Goal: Information Seeking & Learning: Learn about a topic

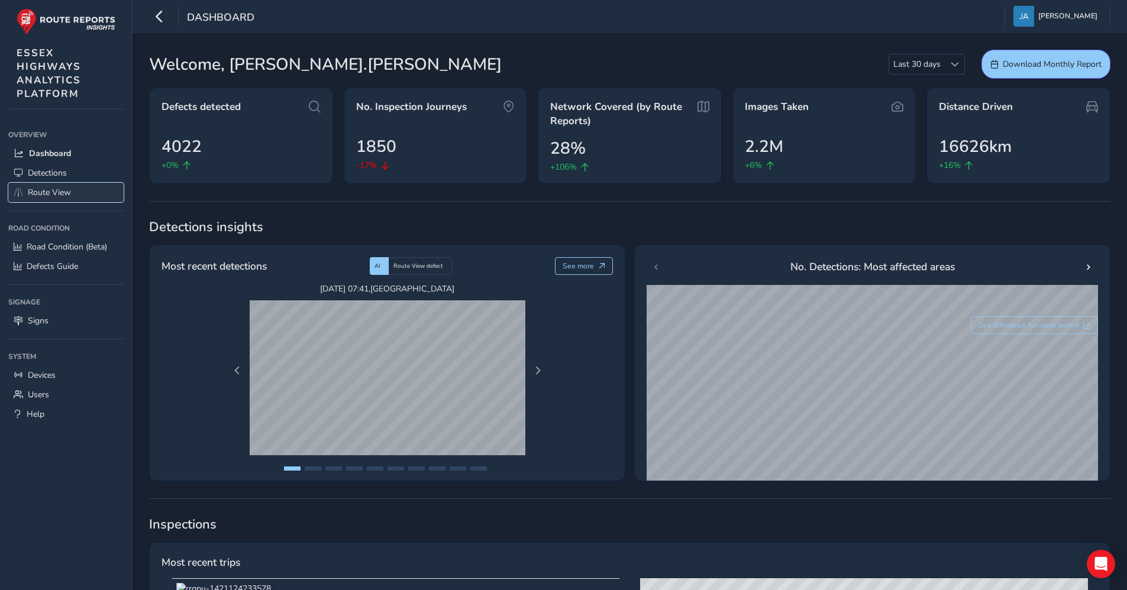
click at [60, 193] on span "Route View" at bounding box center [49, 192] width 43 height 11
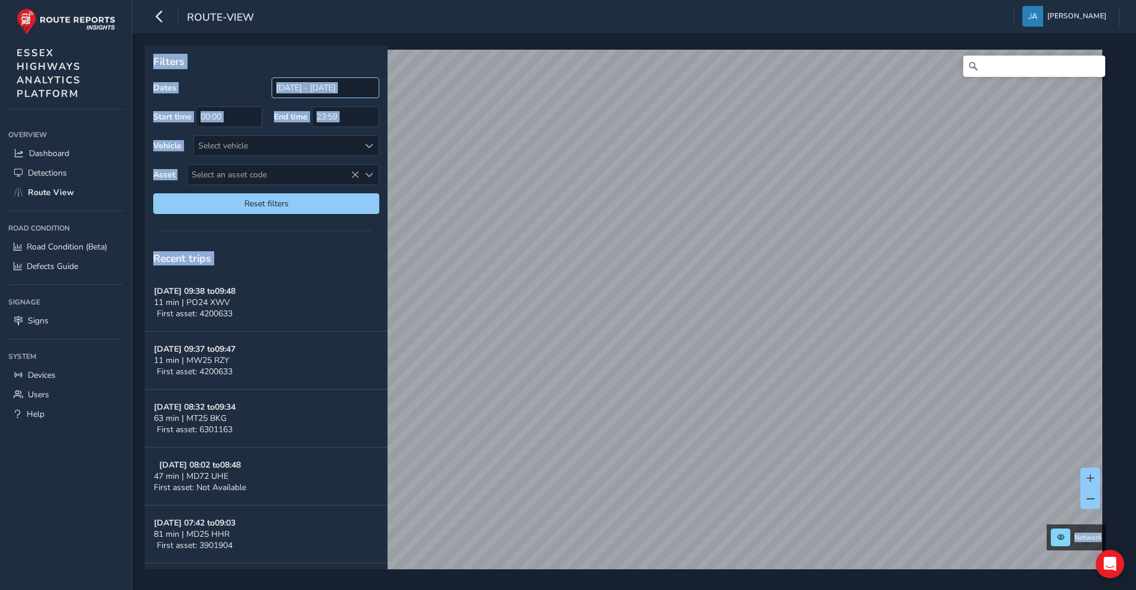
click at [327, 86] on input "[DATE] - [DATE]" at bounding box center [325, 87] width 108 height 21
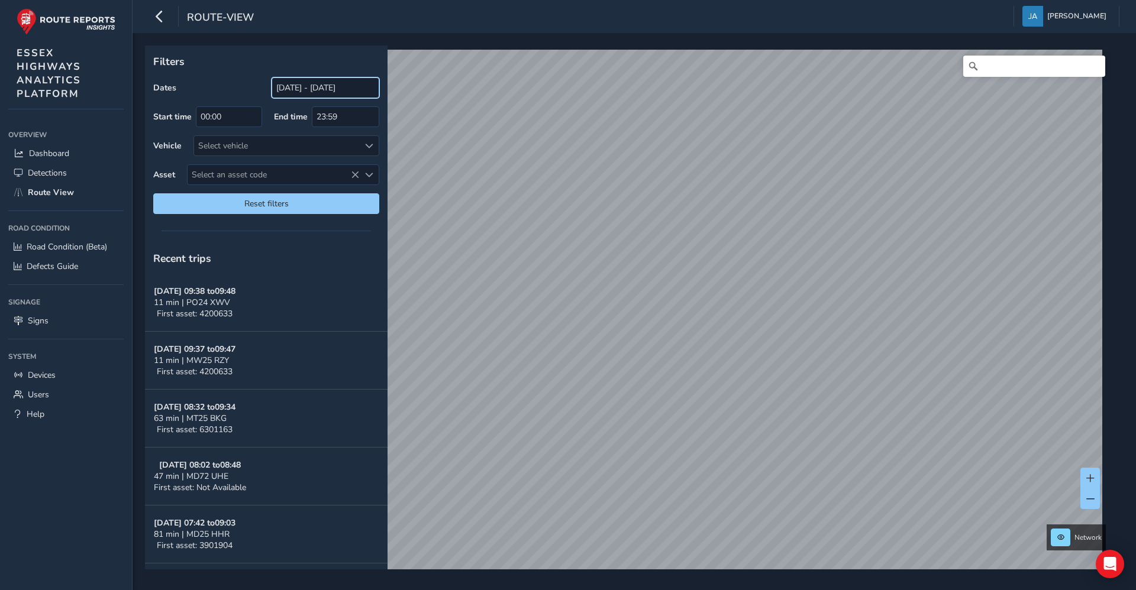
click at [294, 88] on input "[DATE] - [DATE]" at bounding box center [325, 87] width 108 height 21
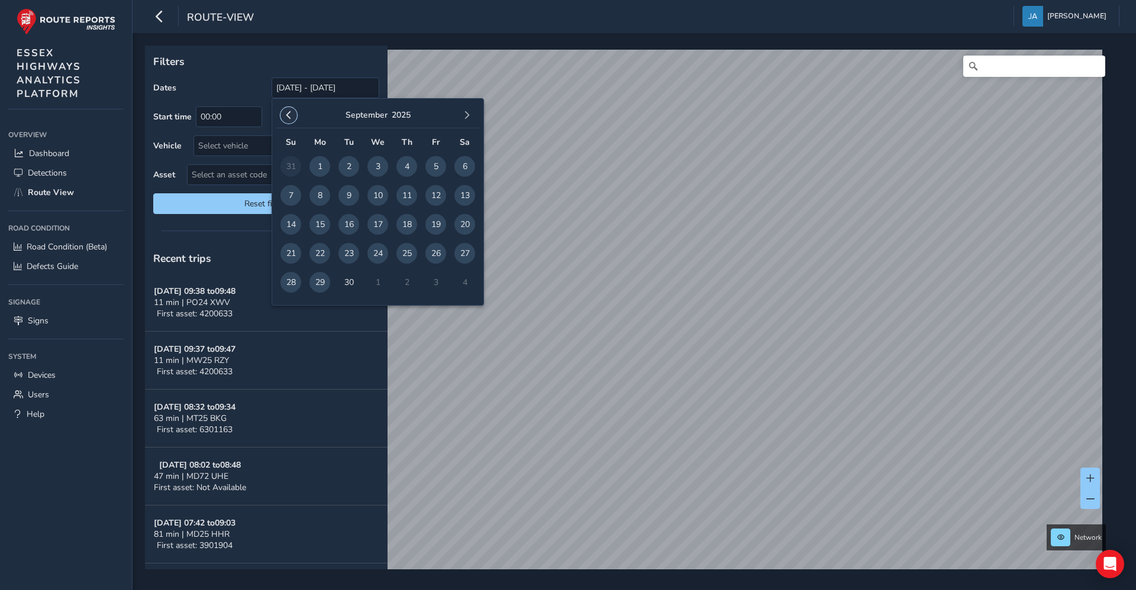
click at [289, 112] on span "button" at bounding box center [288, 115] width 8 height 8
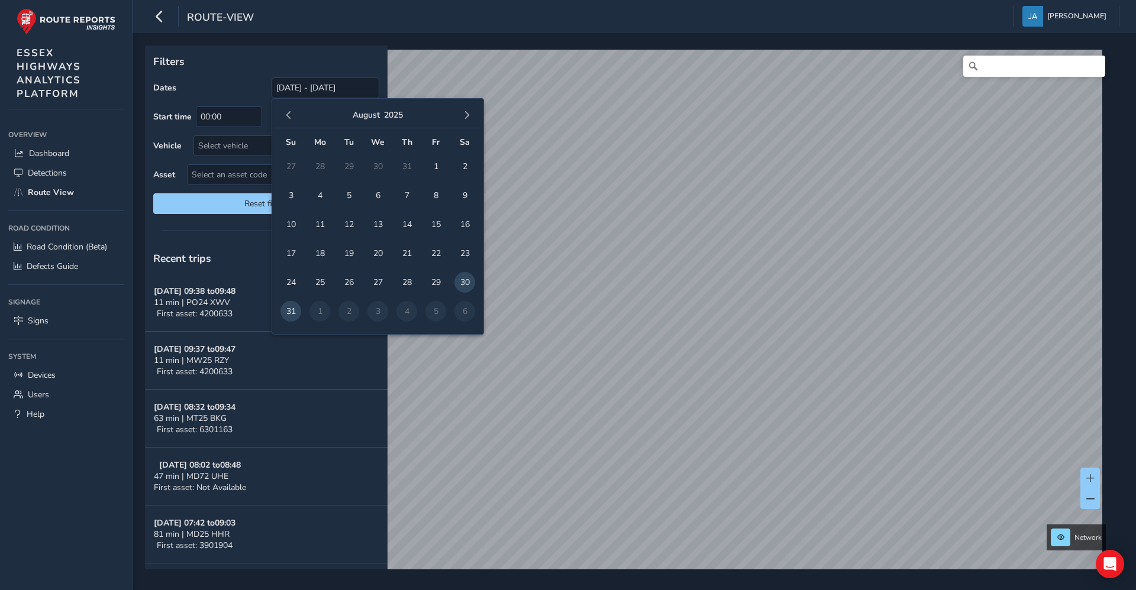
click at [289, 112] on span "button" at bounding box center [288, 115] width 8 height 8
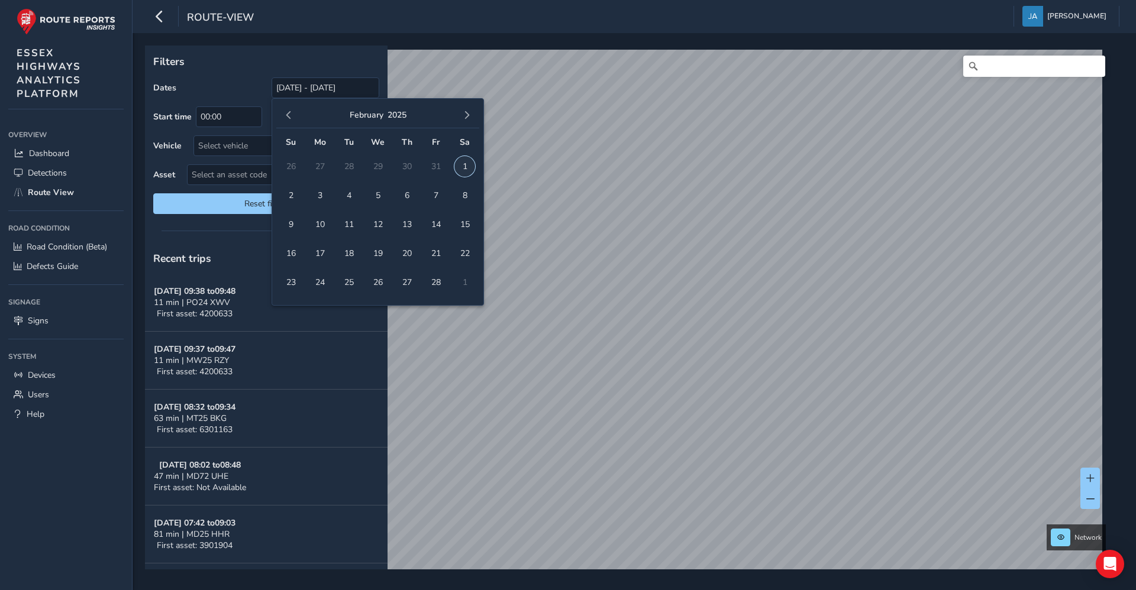
click at [461, 163] on span "1" at bounding box center [464, 166] width 21 height 21
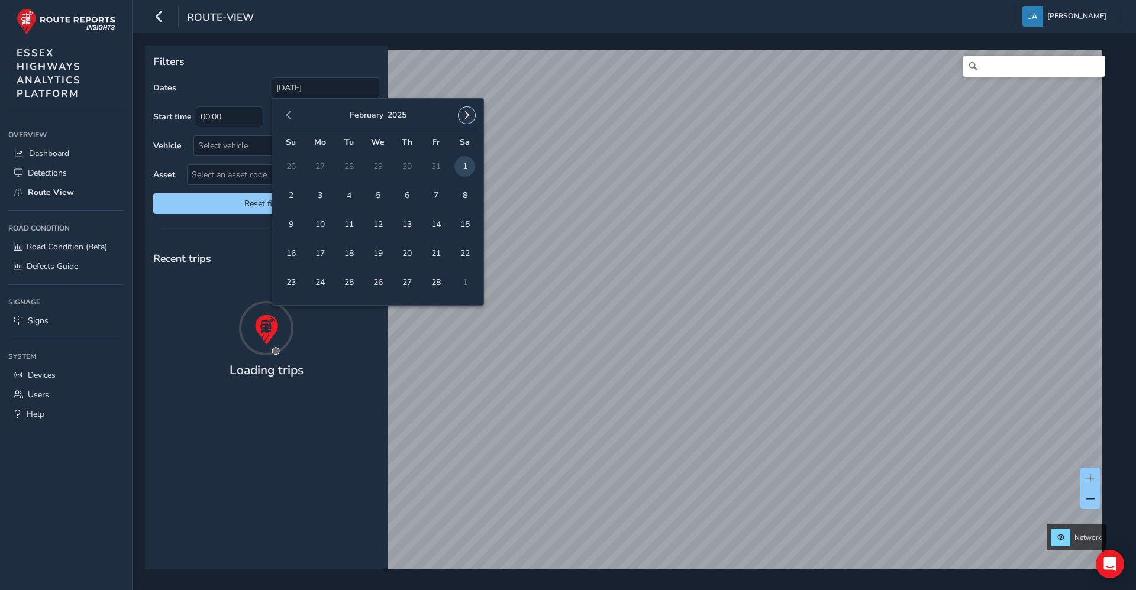
click at [470, 113] on span "button" at bounding box center [466, 115] width 8 height 8
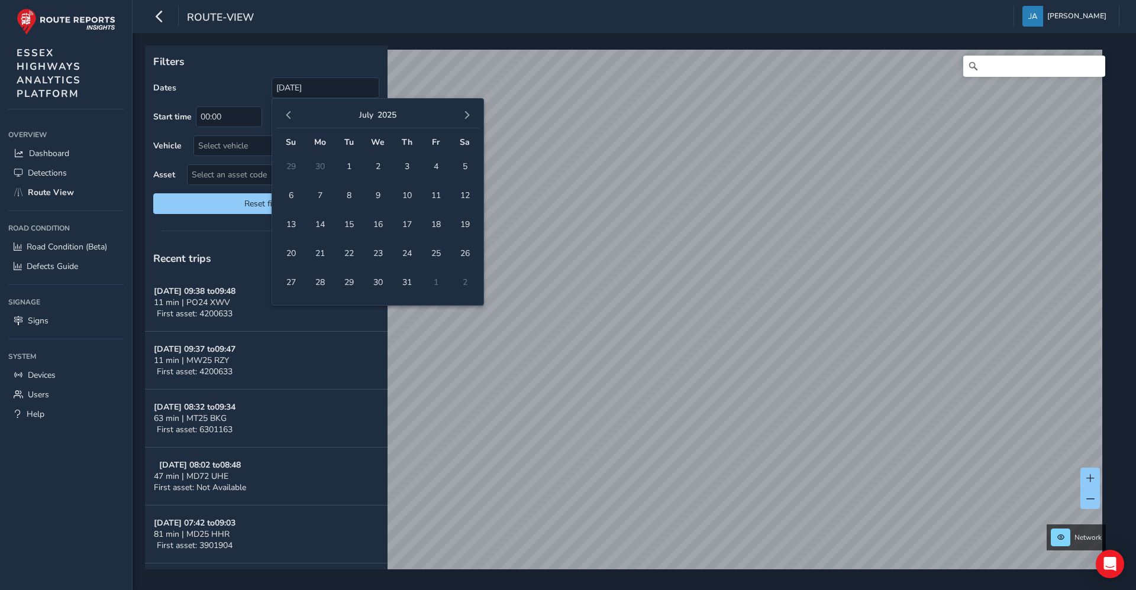
click at [470, 113] on span "button" at bounding box center [466, 115] width 8 height 8
click at [464, 166] on span "6" at bounding box center [464, 166] width 21 height 21
type input "[DATE] - [DATE]"
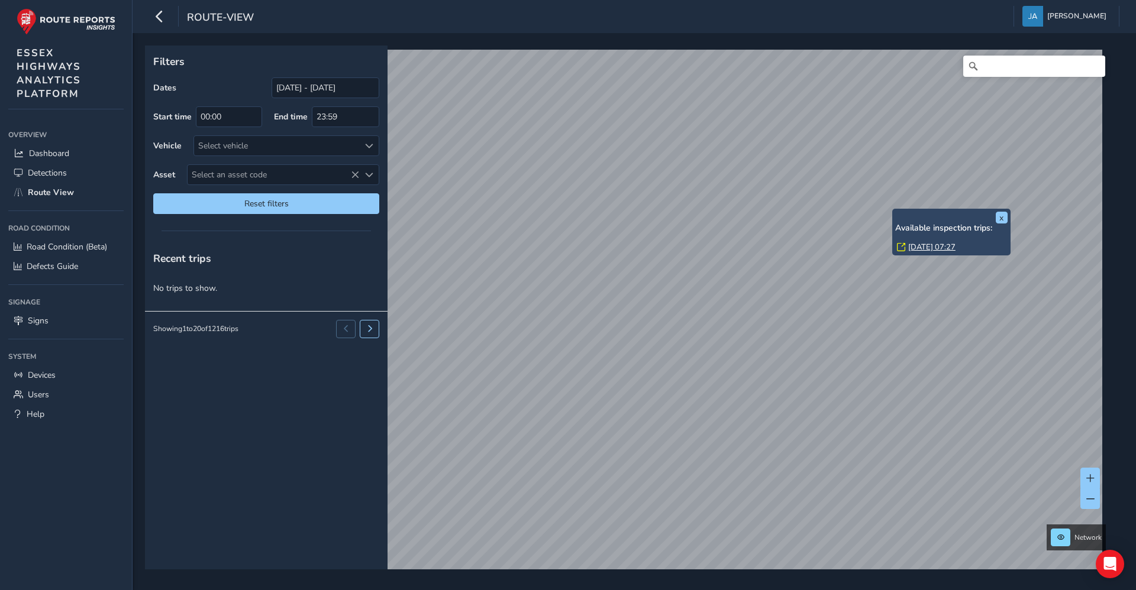
click at [933, 247] on link "[DATE] 07:27" at bounding box center [931, 247] width 47 height 11
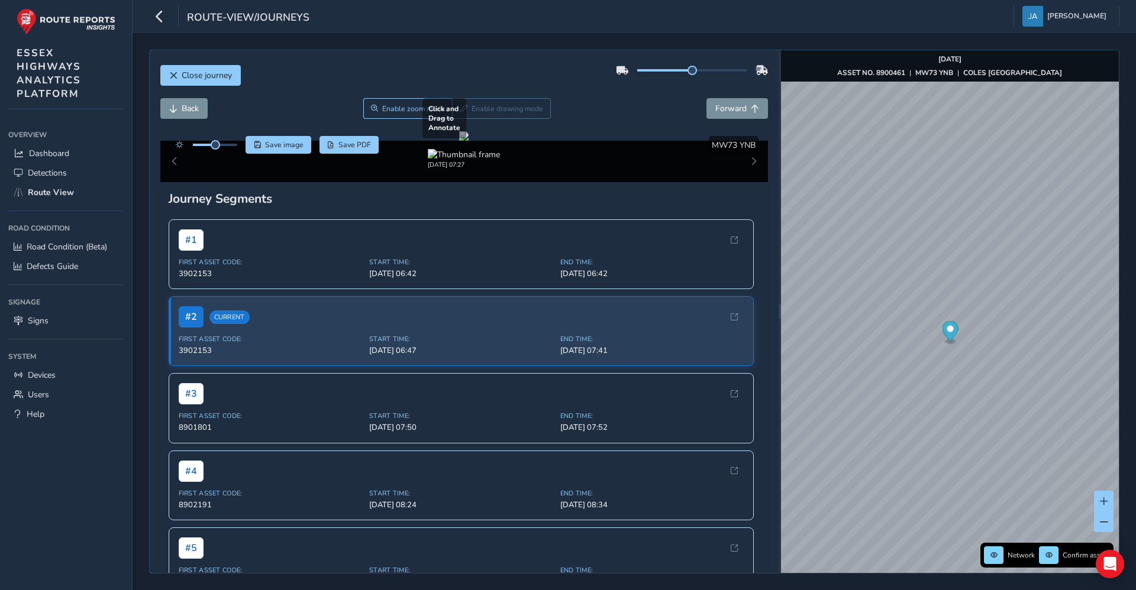
click at [468, 141] on div at bounding box center [463, 135] width 9 height 9
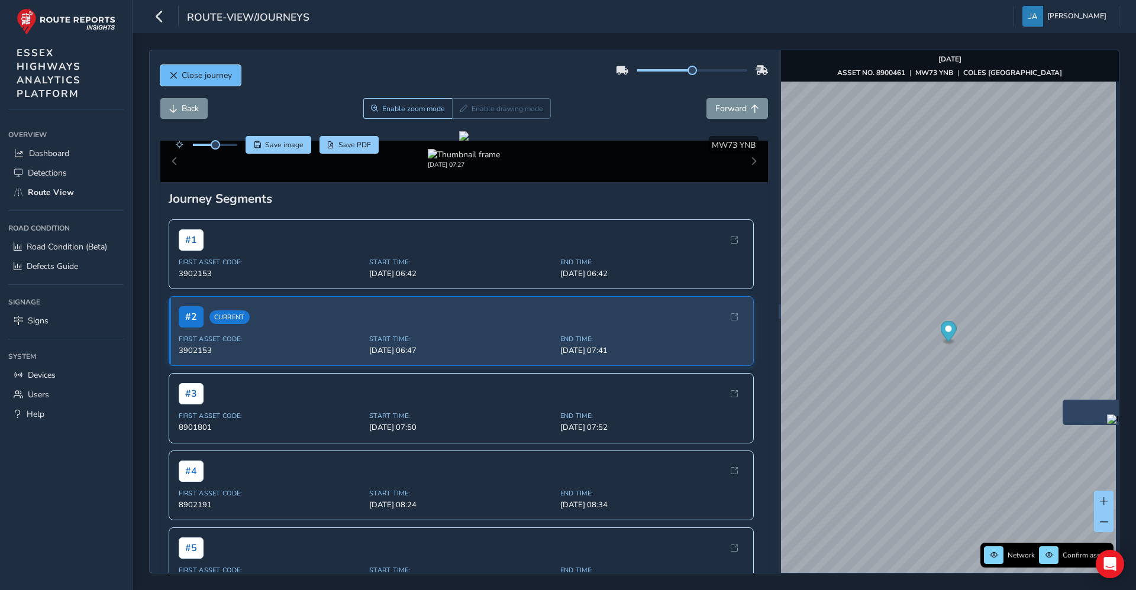
click at [216, 76] on span "Close journey" at bounding box center [207, 75] width 50 height 11
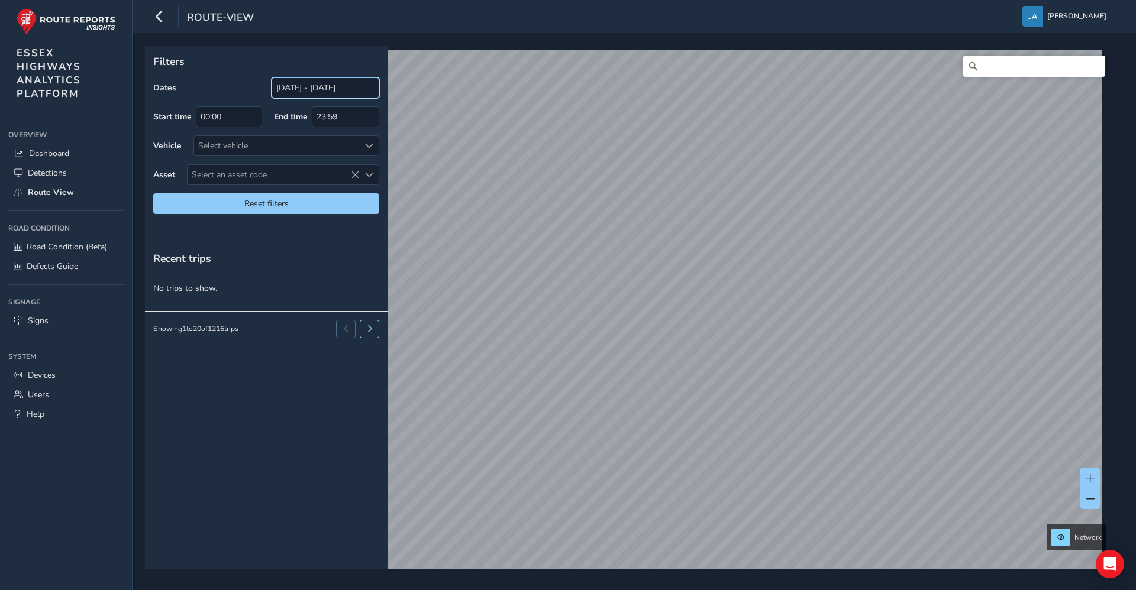
click at [319, 85] on input "[DATE] - [DATE]" at bounding box center [325, 87] width 108 height 21
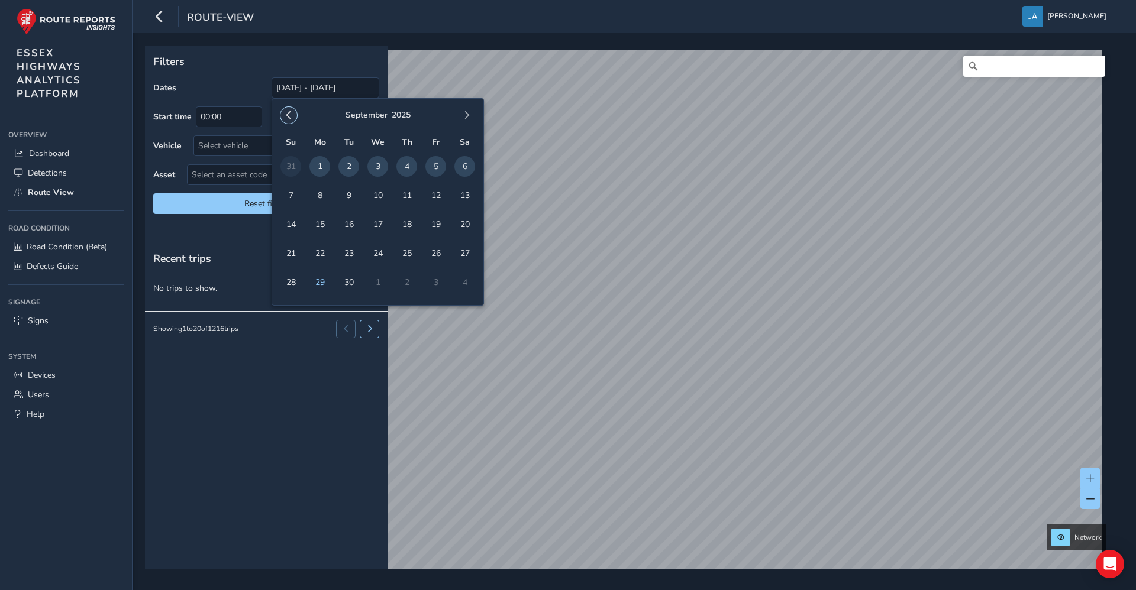
click at [293, 110] on button "button" at bounding box center [288, 115] width 17 height 17
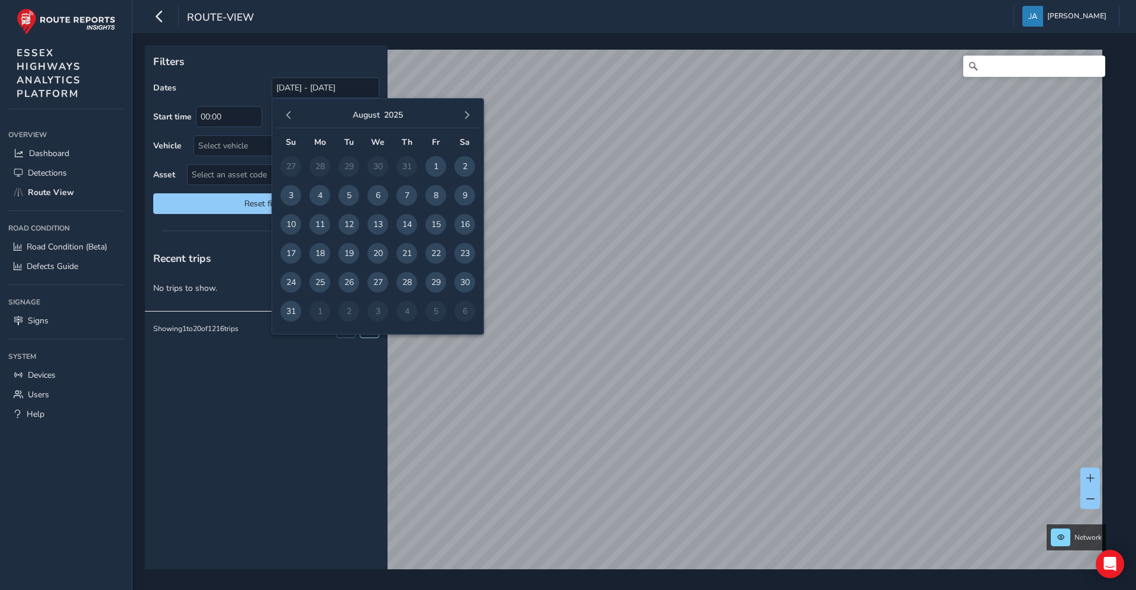
click at [293, 110] on button "button" at bounding box center [288, 115] width 17 height 17
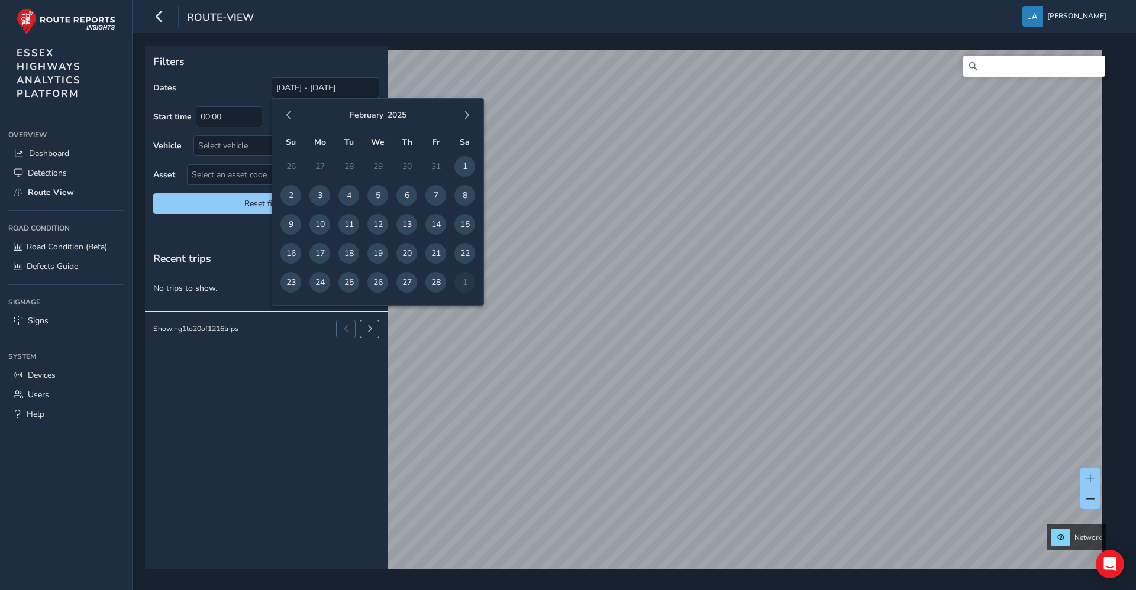
click at [293, 110] on button "button" at bounding box center [288, 115] width 17 height 17
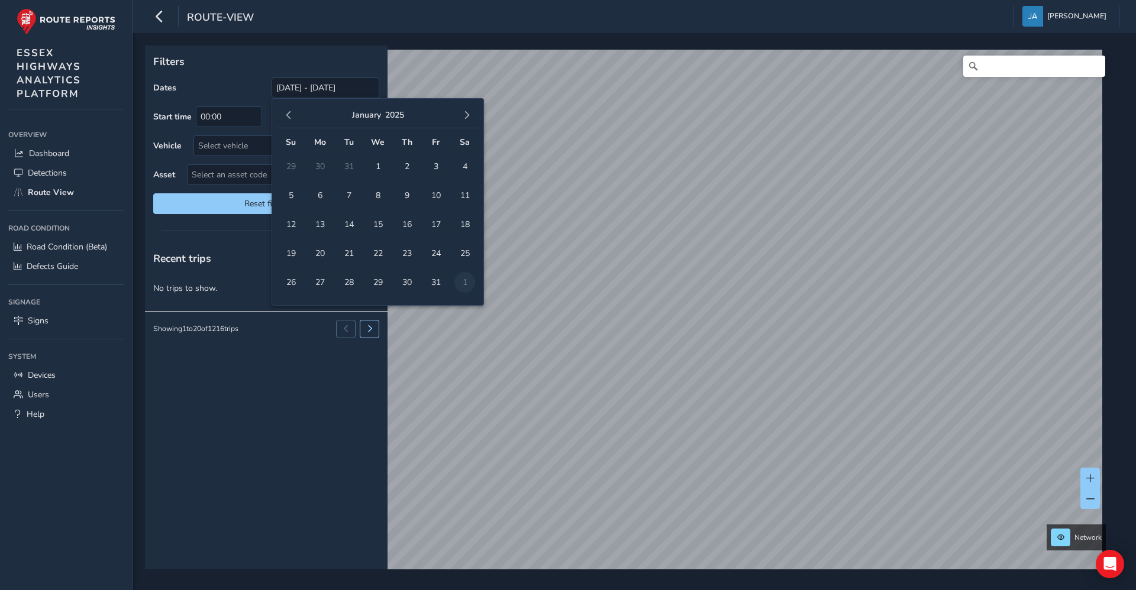
click at [293, 110] on button "button" at bounding box center [288, 115] width 17 height 17
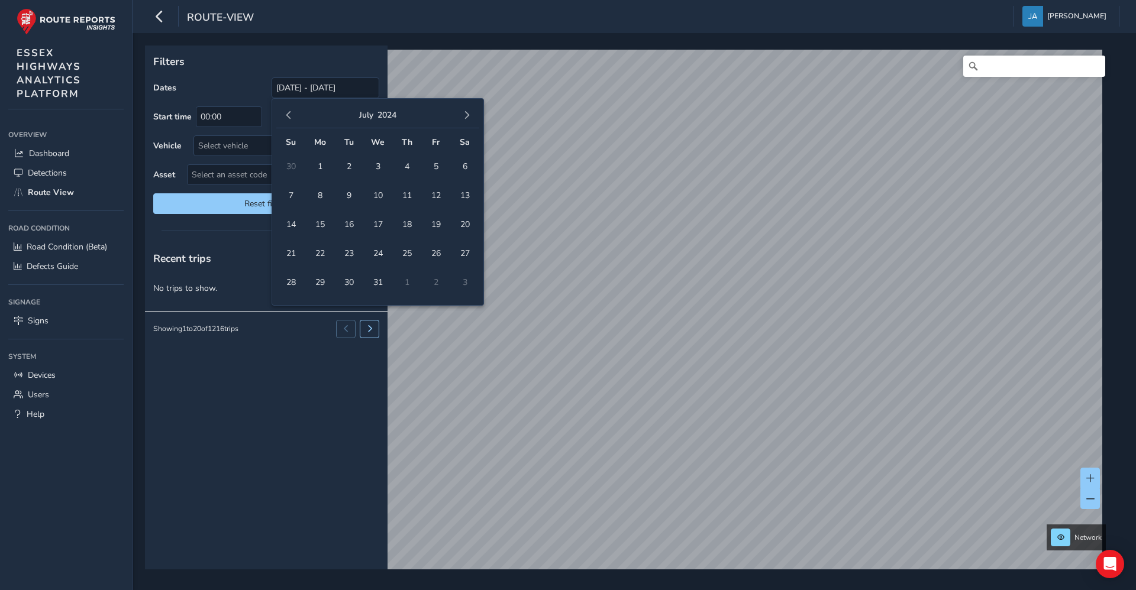
click at [293, 110] on button "button" at bounding box center [288, 115] width 17 height 17
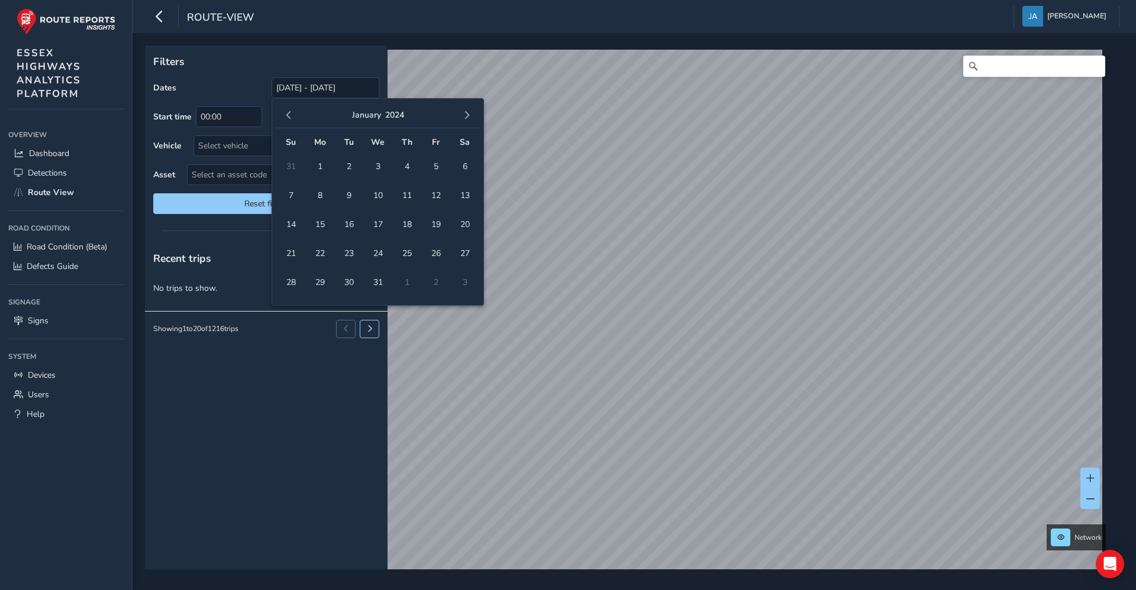
click at [293, 110] on button "button" at bounding box center [288, 115] width 17 height 17
click at [434, 167] on span "1" at bounding box center [435, 166] width 21 height 21
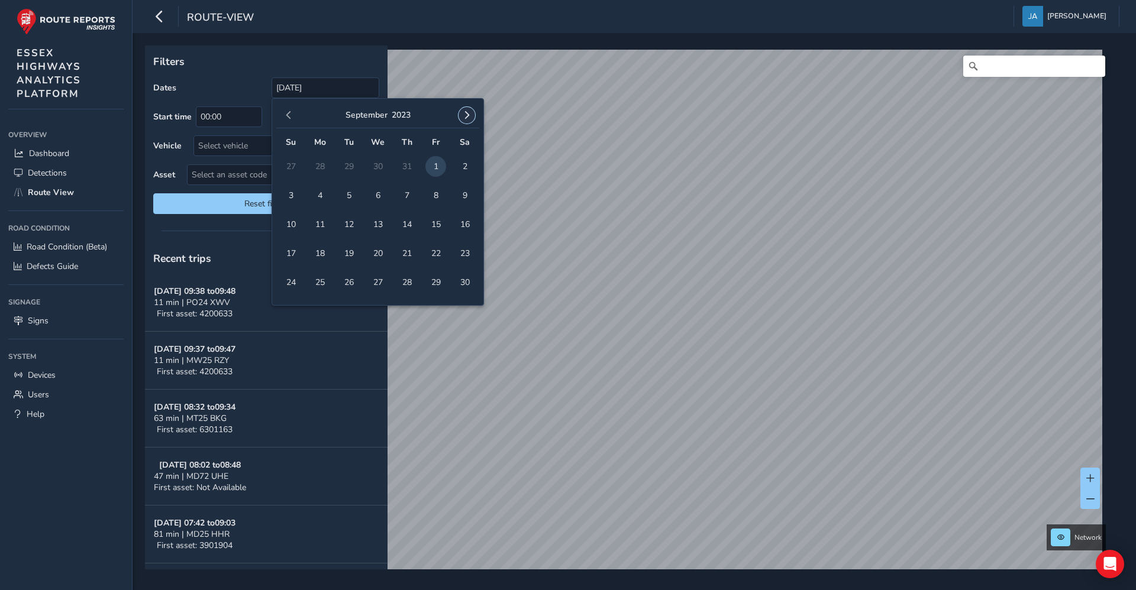
click at [467, 114] on span "button" at bounding box center [466, 115] width 8 height 8
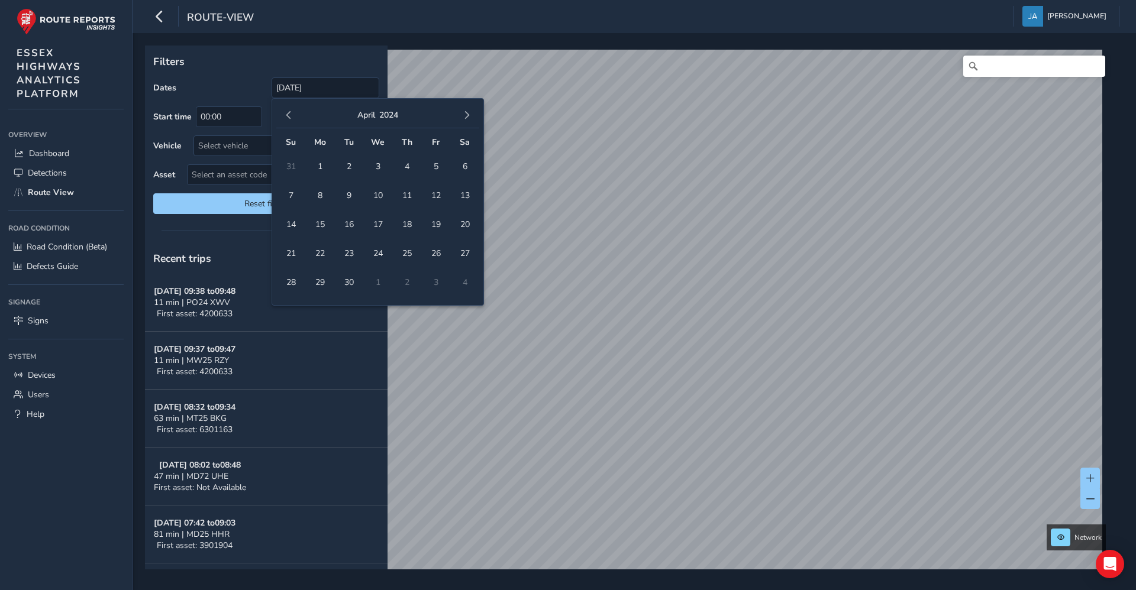
click at [467, 114] on span "button" at bounding box center [466, 115] width 8 height 8
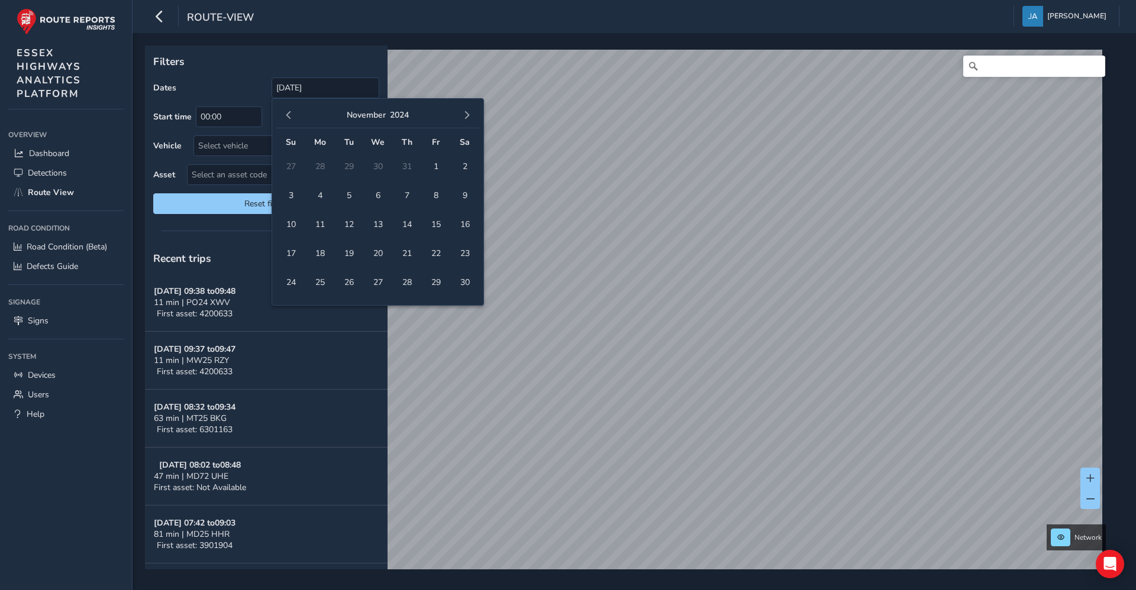
click at [467, 114] on span "button" at bounding box center [466, 115] width 8 height 8
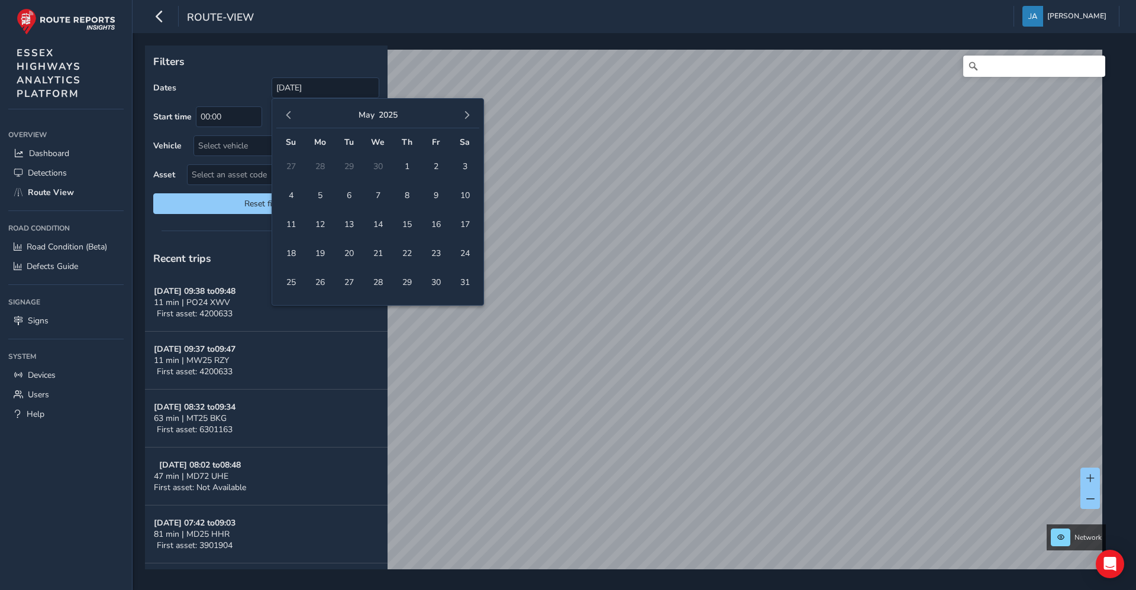
click at [467, 114] on span "button" at bounding box center [466, 115] width 8 height 8
click at [380, 166] on span "1" at bounding box center [377, 166] width 21 height 21
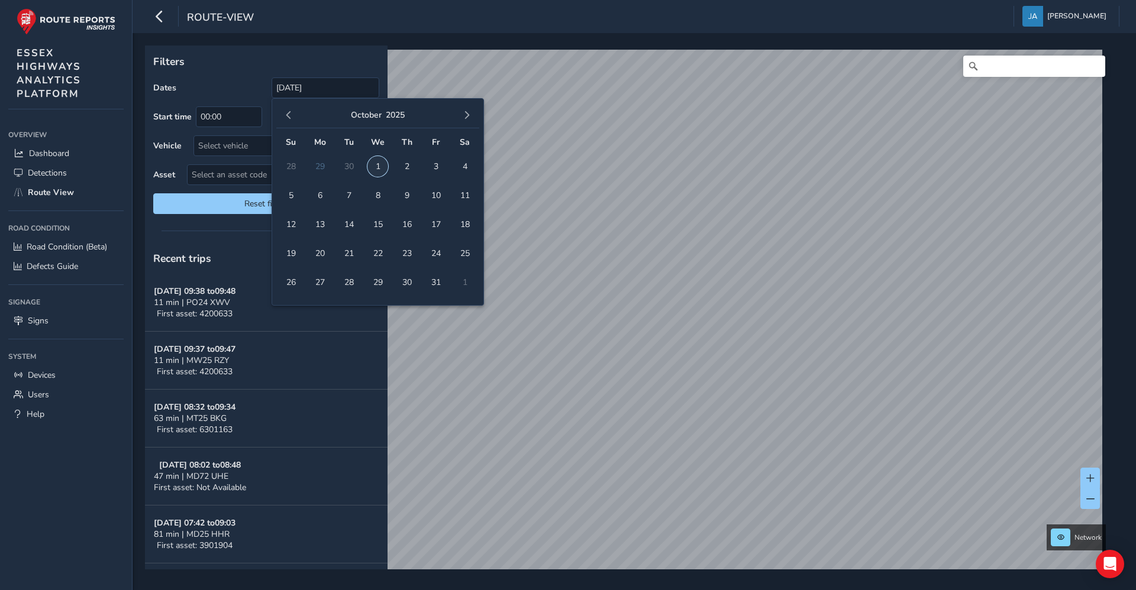
type input "[DATE] - [DATE]"
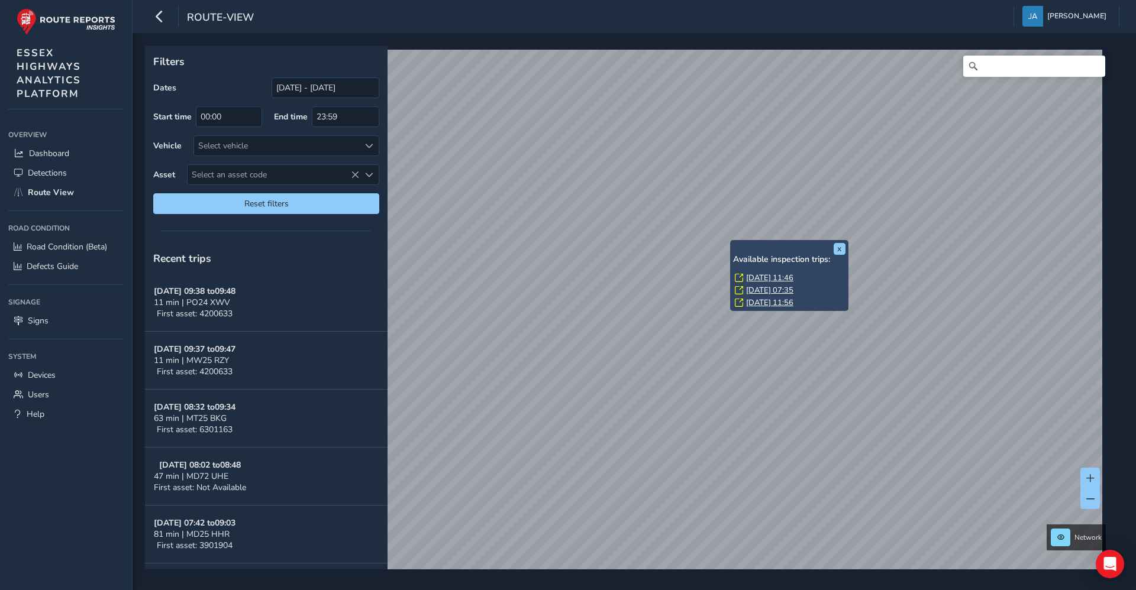
click at [772, 302] on link "[DATE] 11:56" at bounding box center [769, 302] width 47 height 11
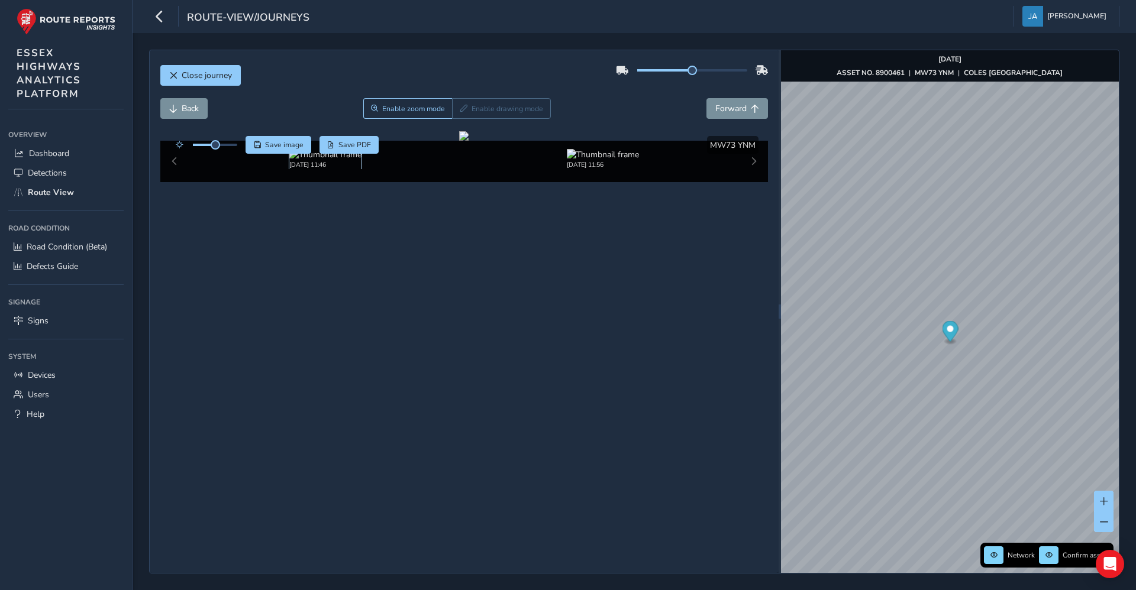
click at [339, 160] on img at bounding box center [325, 154] width 72 height 11
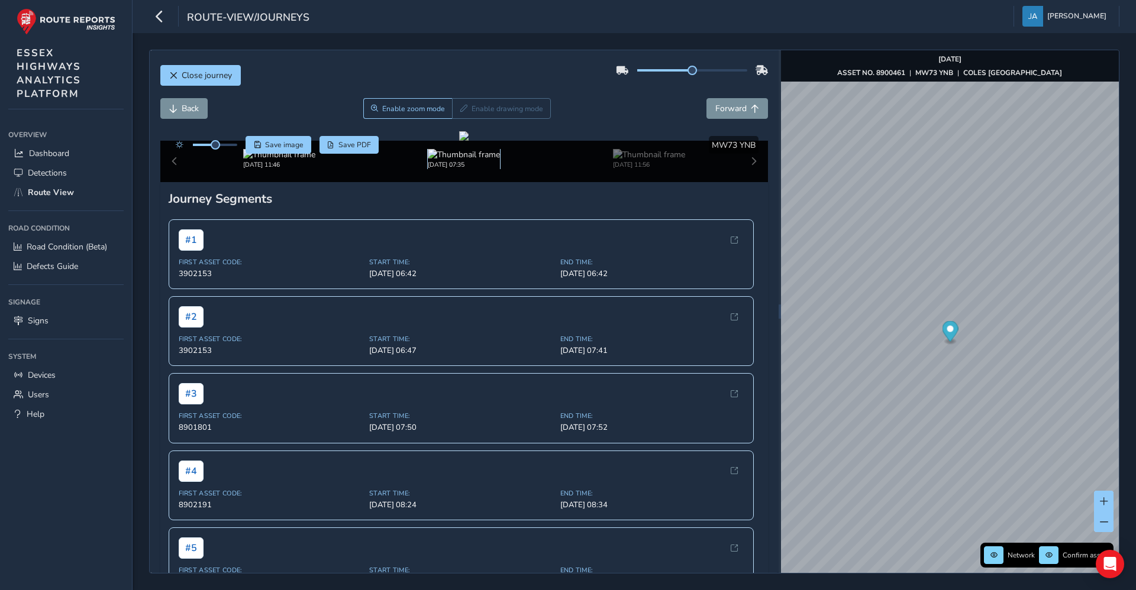
click at [475, 160] on img at bounding box center [464, 154] width 72 height 11
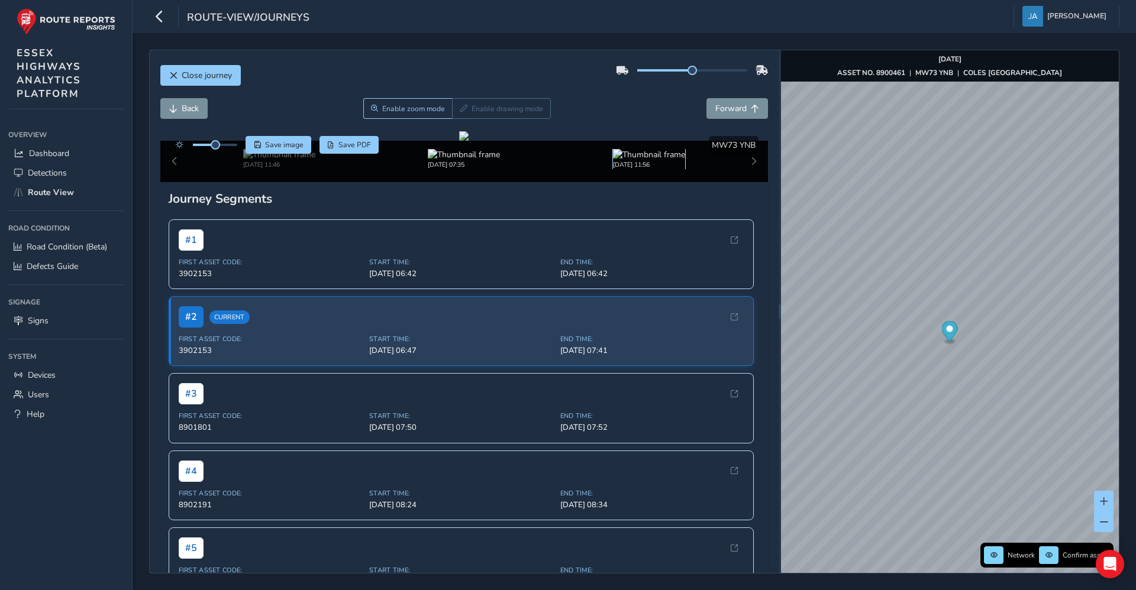
click at [638, 160] on img at bounding box center [649, 154] width 72 height 11
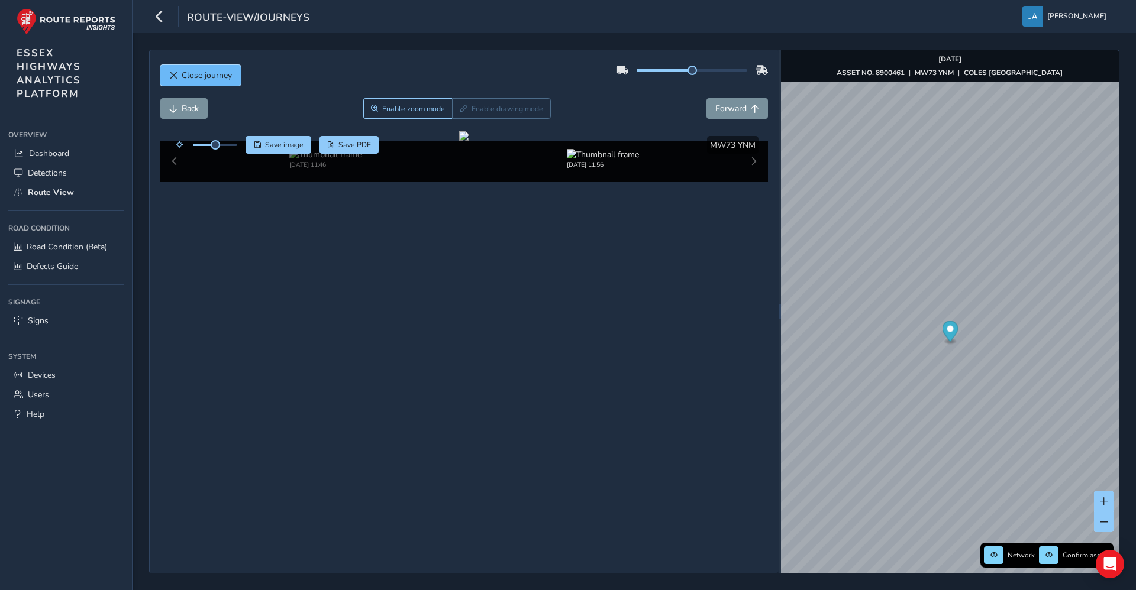
click at [197, 81] on button "Close journey" at bounding box center [200, 75] width 80 height 21
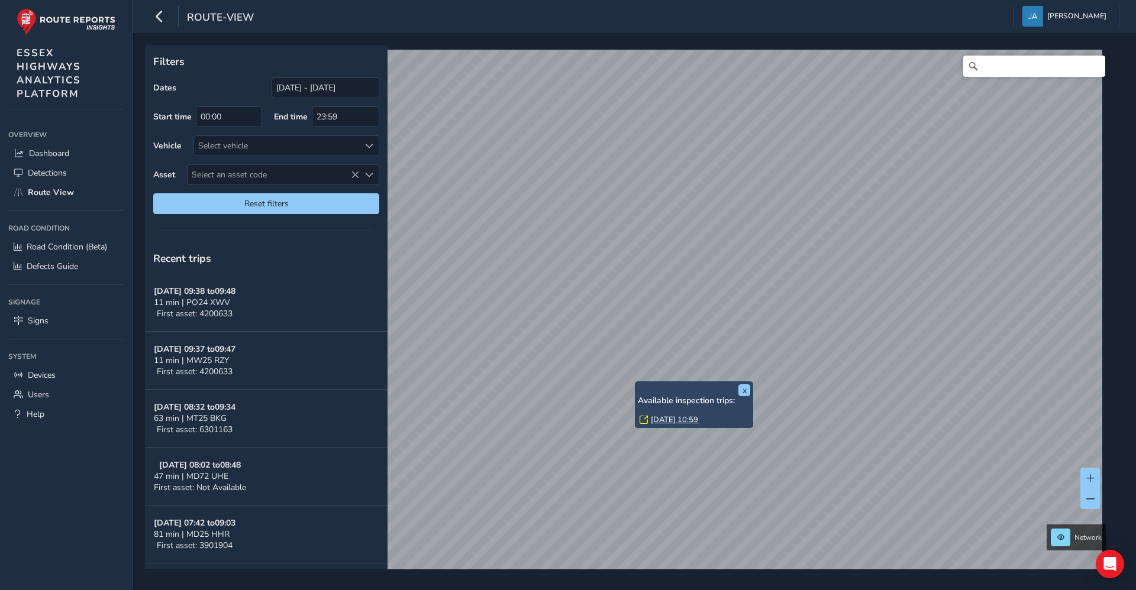
click at [668, 421] on link "[DATE] 10:59" at bounding box center [674, 420] width 47 height 11
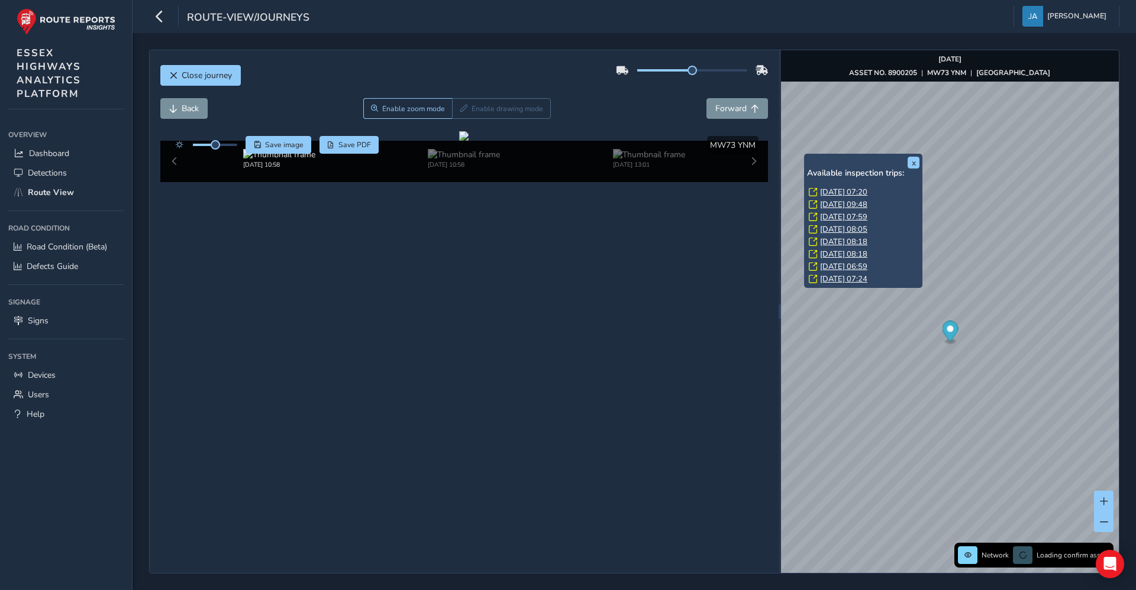
click at [831, 189] on link "[DATE] 07:20" at bounding box center [843, 192] width 47 height 11
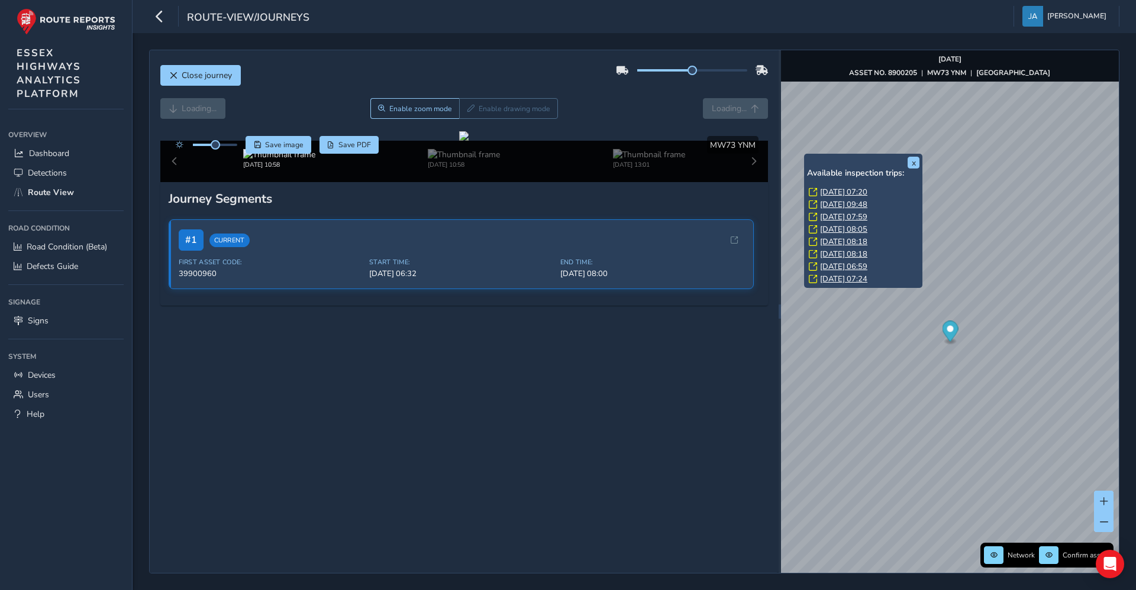
click at [838, 189] on link "[DATE] 07:20" at bounding box center [843, 192] width 47 height 11
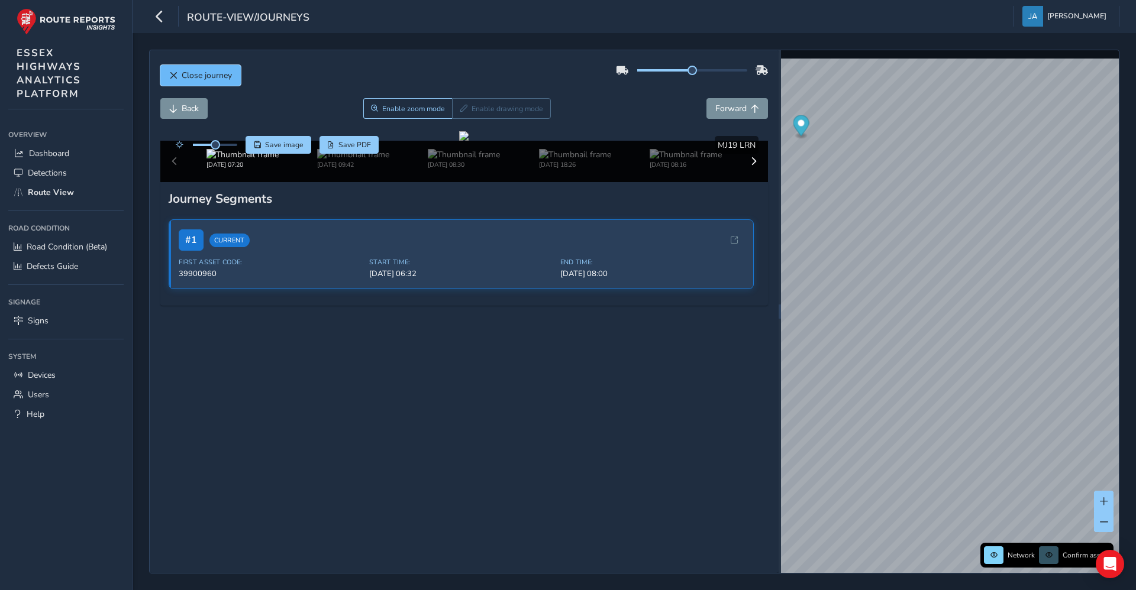
click at [218, 76] on span "Close journey" at bounding box center [207, 75] width 50 height 11
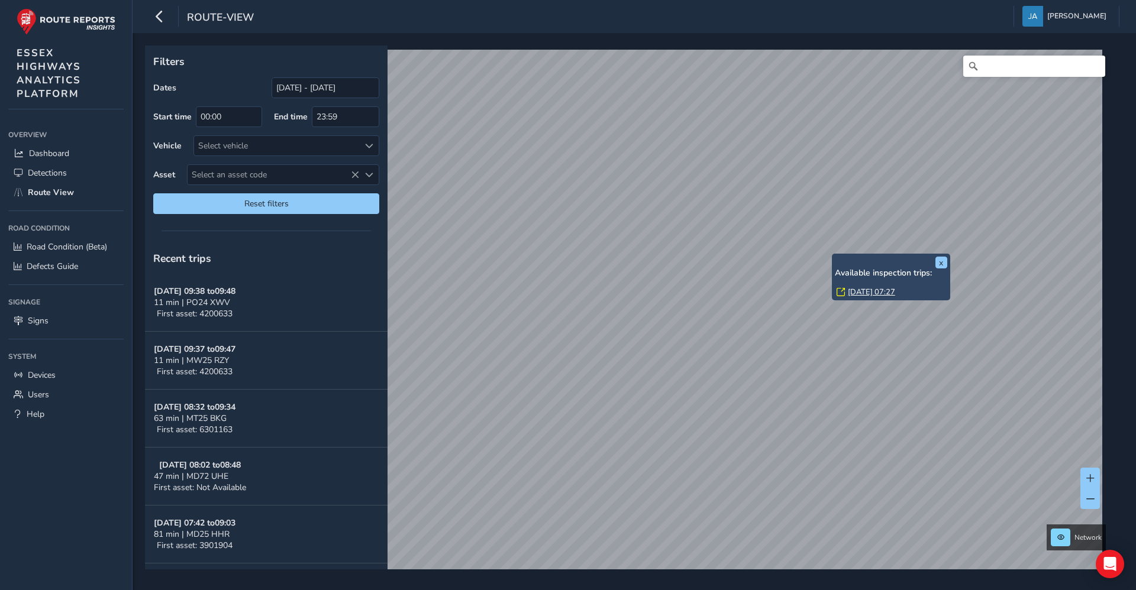
click at [888, 296] on link "[DATE] 07:27" at bounding box center [871, 292] width 47 height 11
